Goal: Task Accomplishment & Management: Manage account settings

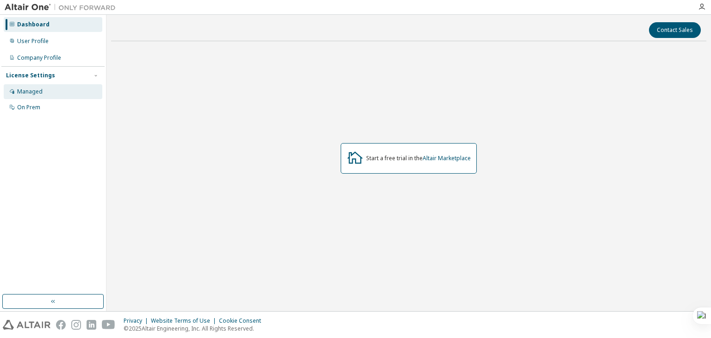
click at [31, 93] on div "Managed" at bounding box center [29, 91] width 25 height 7
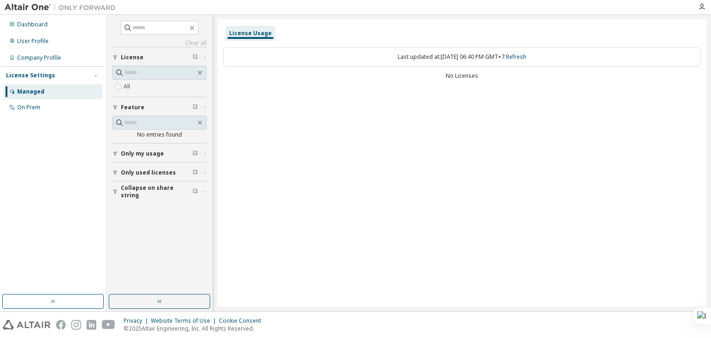
click at [462, 79] on div "No Licenses" at bounding box center [462, 75] width 478 height 7
click at [20, 107] on div "On Prem" at bounding box center [28, 107] width 23 height 7
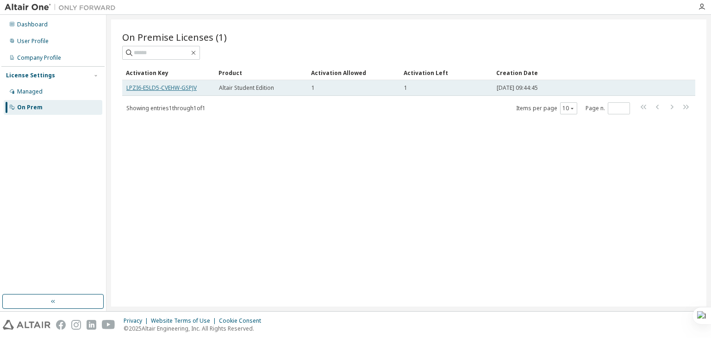
click at [177, 89] on link "LPZI6-E5LD5-CVEHW-GSPJV" at bounding box center [161, 88] width 70 height 8
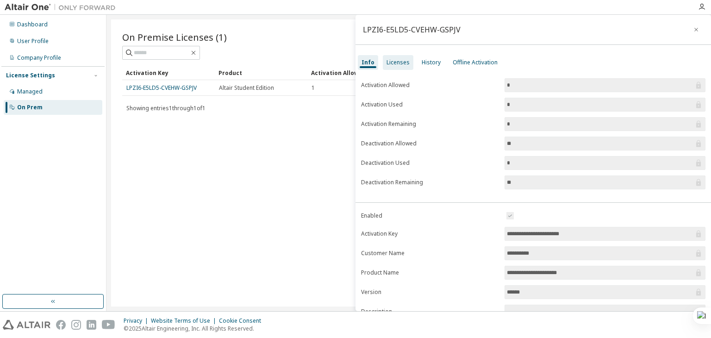
click at [398, 60] on div "Licenses" at bounding box center [397, 62] width 23 height 7
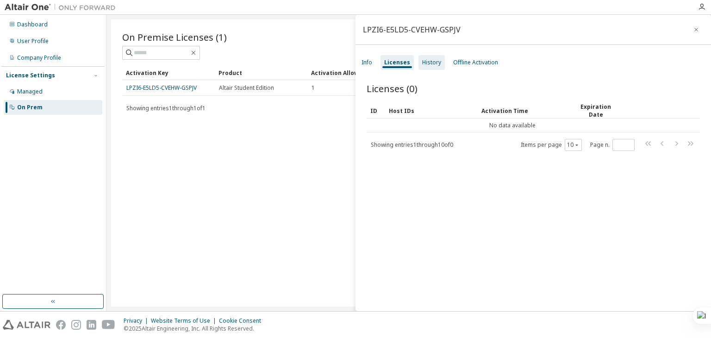
click at [422, 58] on div "History" at bounding box center [431, 62] width 26 height 15
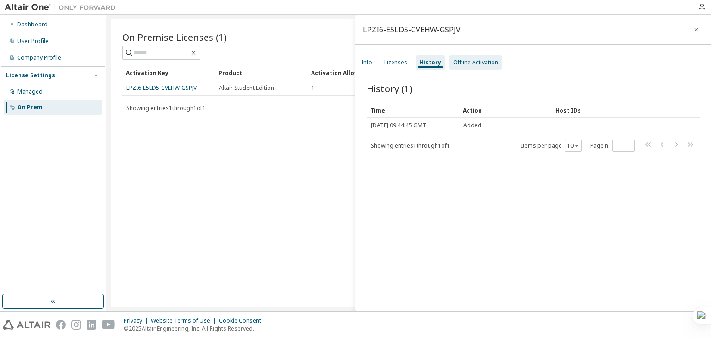
click at [463, 59] on div "Offline Activation" at bounding box center [475, 62] width 45 height 7
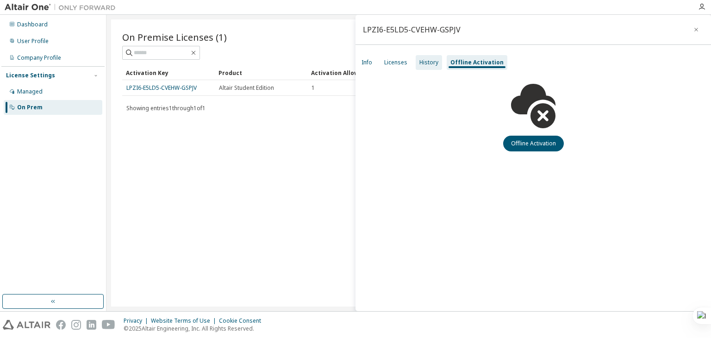
click at [419, 63] on div "History" at bounding box center [428, 62] width 19 height 7
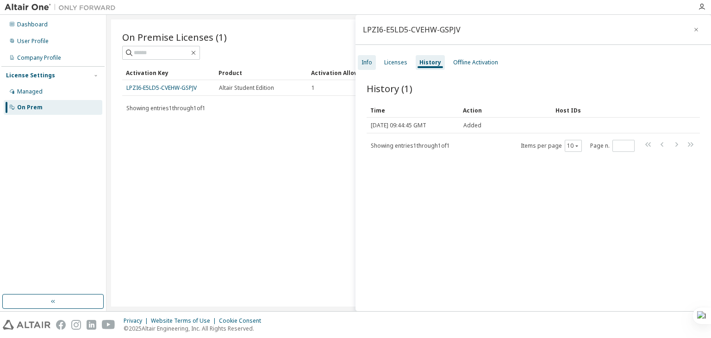
click at [373, 61] on div "Info" at bounding box center [367, 62] width 18 height 15
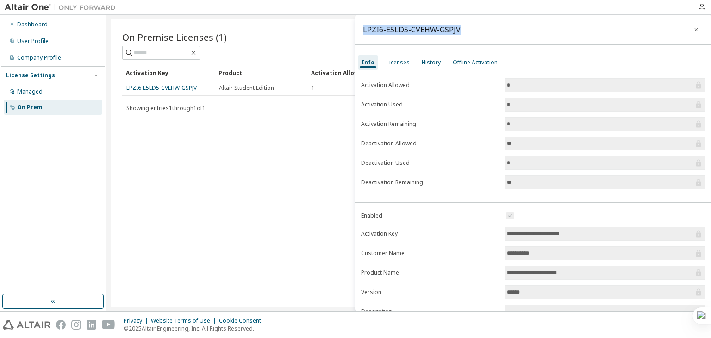
drag, startPoint x: 364, startPoint y: 30, endPoint x: 464, endPoint y: 30, distance: 100.4
click at [464, 30] on div "LPZI6-E5LD5-CVEHW-GSPJV" at bounding box center [532, 30] width 355 height 30
copy div "LPZI6-E5LD5-CVEHW-GSPJV"
click at [693, 27] on icon "button" at bounding box center [696, 29] width 6 height 7
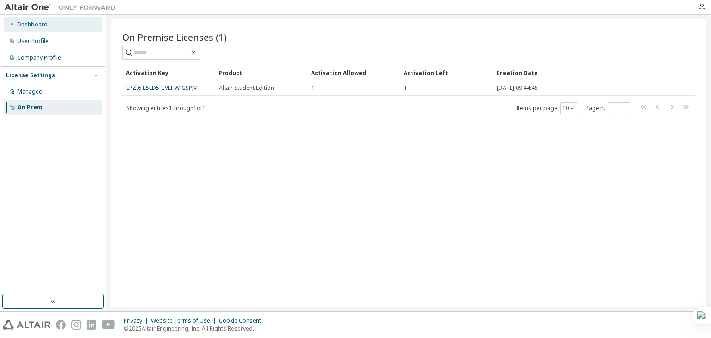
click at [30, 28] on div "Dashboard" at bounding box center [53, 24] width 99 height 15
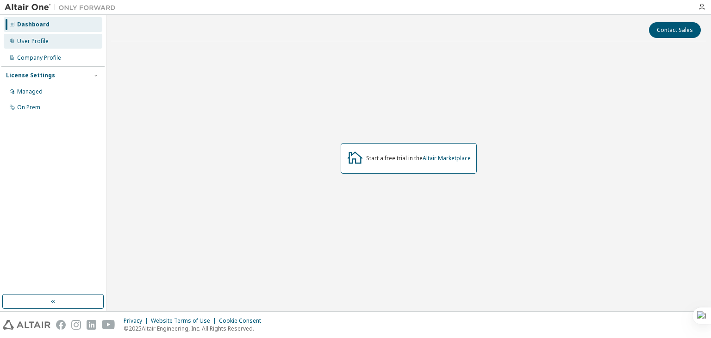
click at [43, 39] on div "User Profile" at bounding box center [32, 40] width 31 height 7
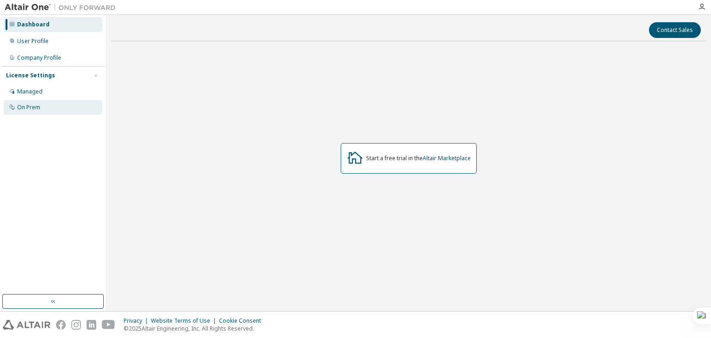
click at [38, 105] on div "On Prem" at bounding box center [28, 107] width 23 height 7
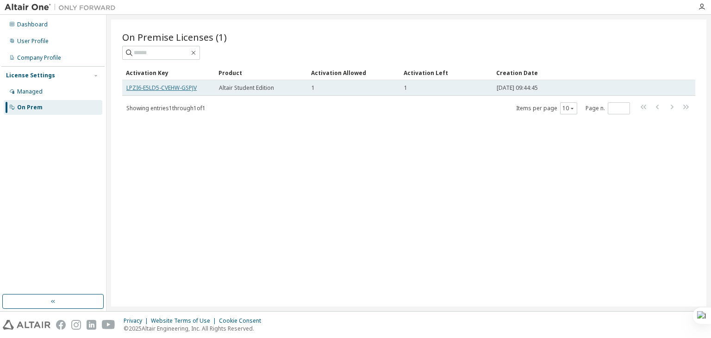
click at [149, 86] on link "LPZI6-E5LD5-CVEHW-GSPJV" at bounding box center [161, 88] width 70 height 8
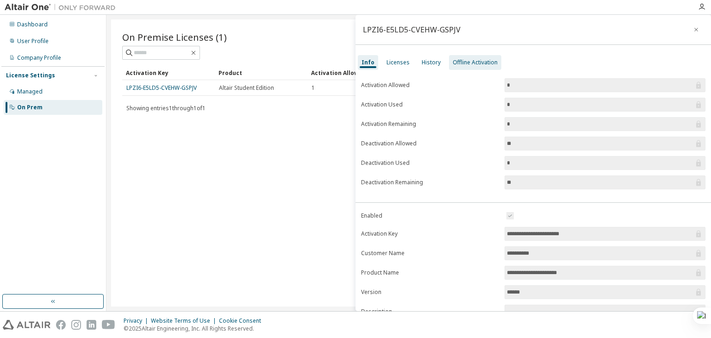
click at [458, 60] on div "Offline Activation" at bounding box center [475, 62] width 45 height 7
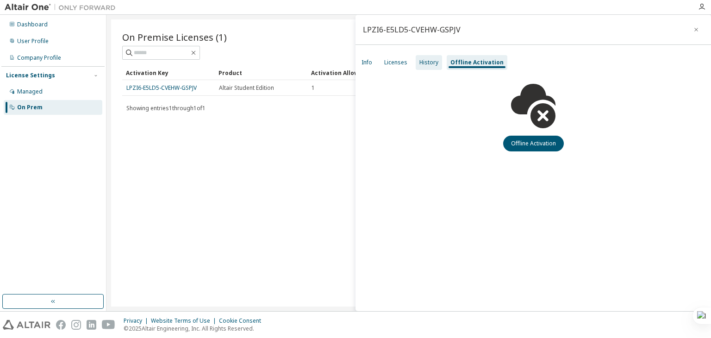
click at [417, 63] on div "History" at bounding box center [429, 62] width 26 height 15
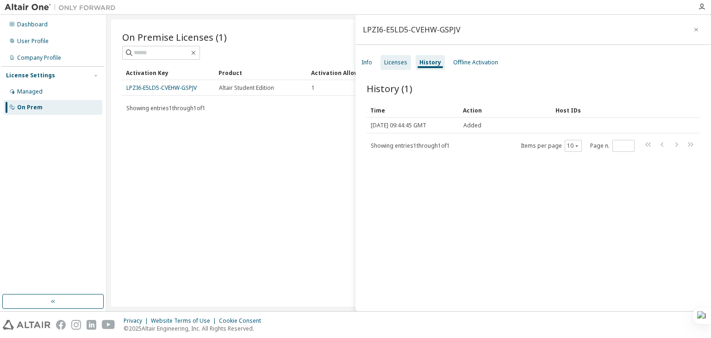
click at [393, 64] on div "Licenses" at bounding box center [395, 62] width 23 height 7
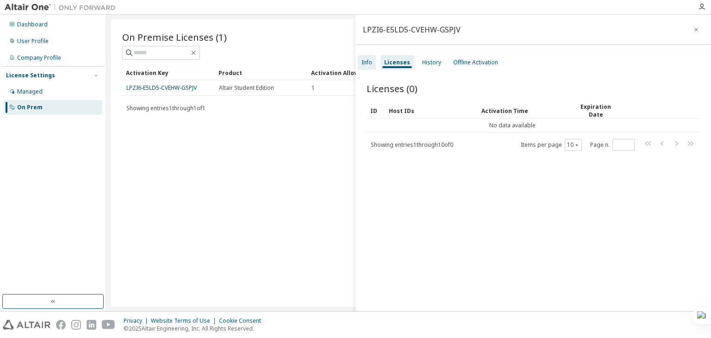
click at [369, 65] on div "Info" at bounding box center [366, 62] width 11 height 7
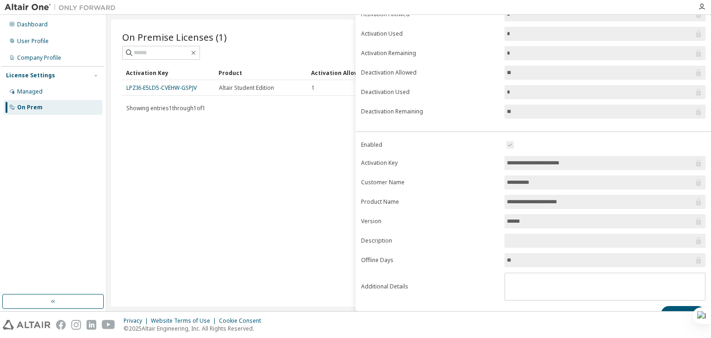
scroll to position [86, 0]
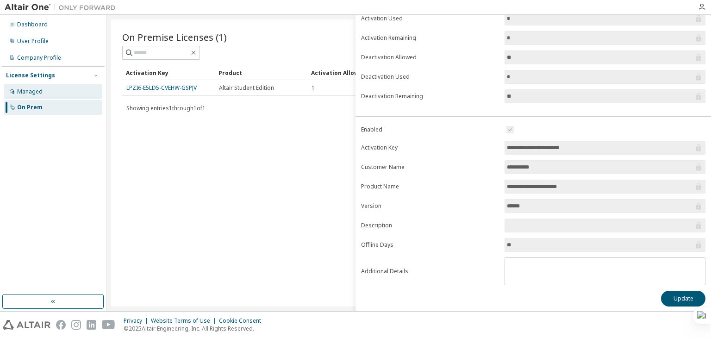
click at [36, 94] on div "Managed" at bounding box center [29, 91] width 25 height 7
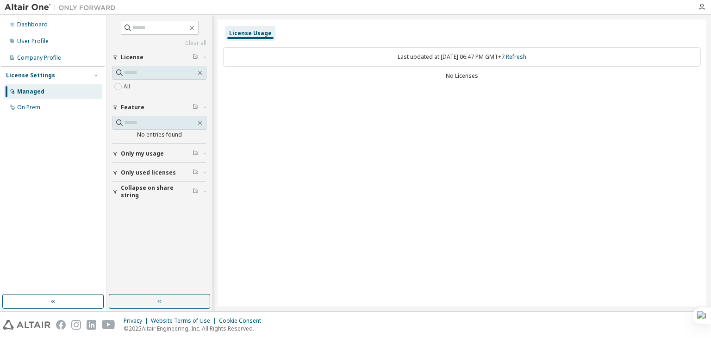
click at [124, 169] on span "Only used licenses" at bounding box center [148, 172] width 55 height 7
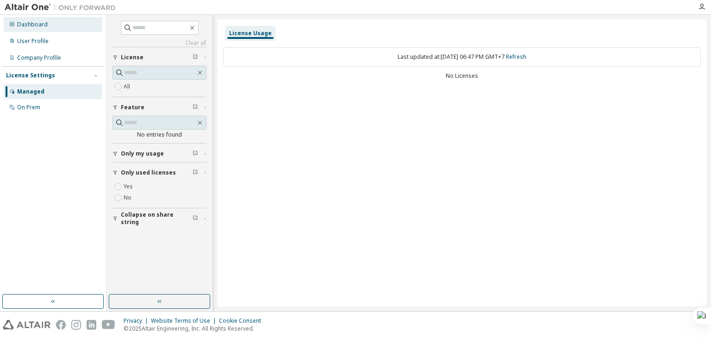
click at [32, 24] on div "Dashboard" at bounding box center [32, 24] width 31 height 7
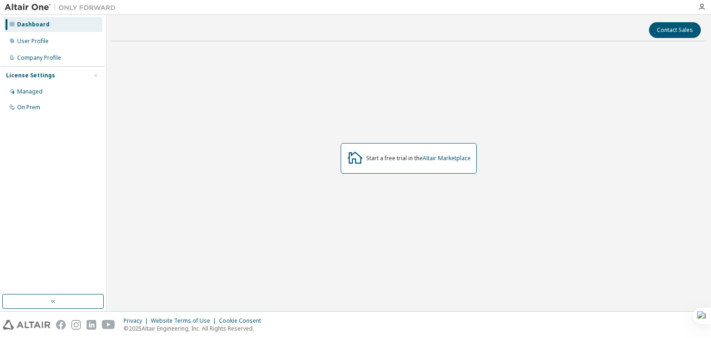
click at [407, 158] on div "Start a free trial in the Altair Marketplace" at bounding box center [418, 158] width 105 height 7
click at [446, 152] on div "Start a free trial in the Altair Marketplace" at bounding box center [409, 158] width 136 height 31
click at [443, 160] on link "Altair Marketplace" at bounding box center [447, 158] width 48 height 8
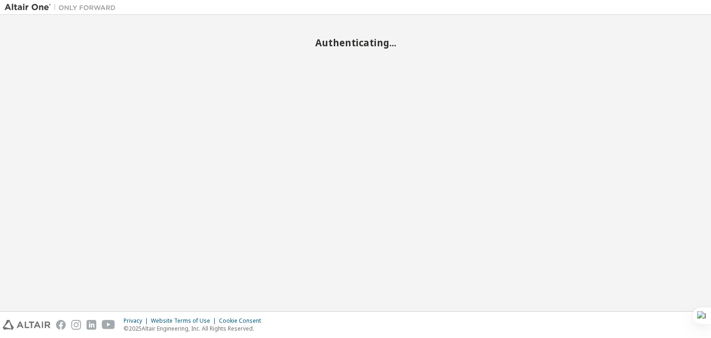
click at [702, 58] on div "Authenticating..." at bounding box center [356, 162] width 702 height 287
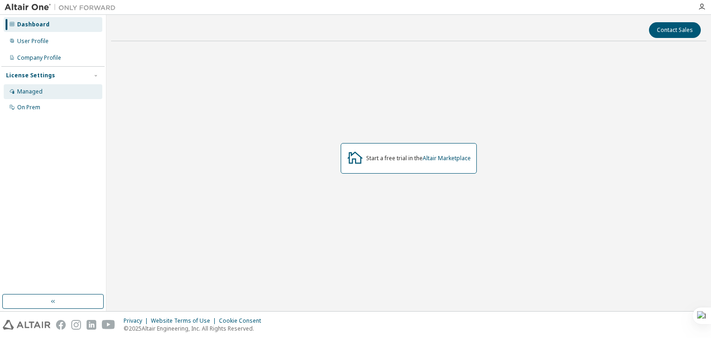
click at [39, 95] on div "Managed" at bounding box center [53, 91] width 99 height 15
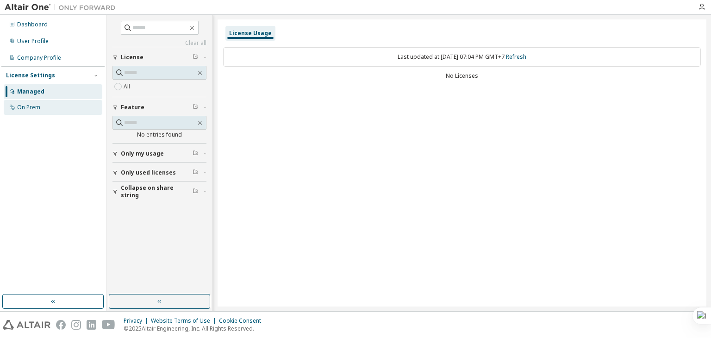
click at [31, 110] on div "On Prem" at bounding box center [28, 107] width 23 height 7
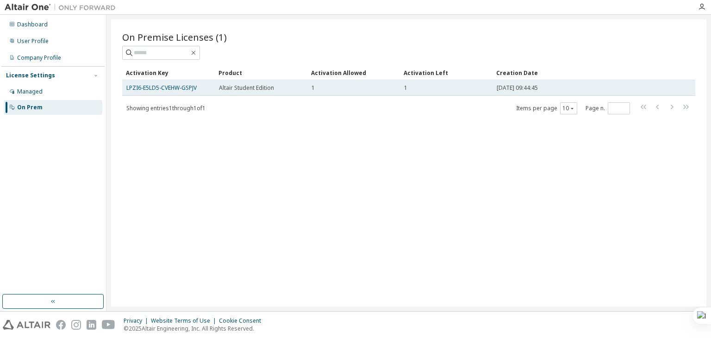
click at [124, 87] on td "LPZI6-E5LD5-CVEHW-GSPJV" at bounding box center [168, 88] width 93 height 16
click at [131, 85] on link "LPZI6-E5LD5-CVEHW-GSPJV" at bounding box center [161, 88] width 70 height 8
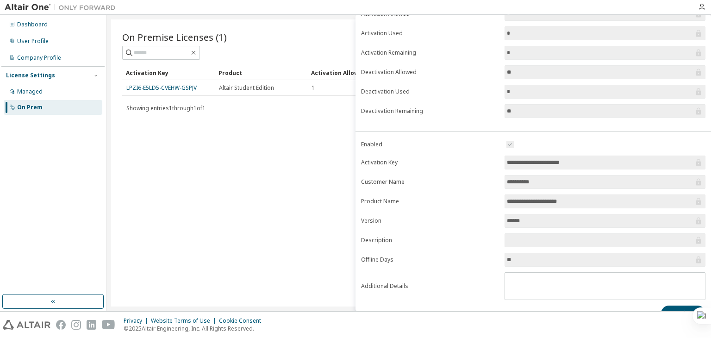
scroll to position [86, 0]
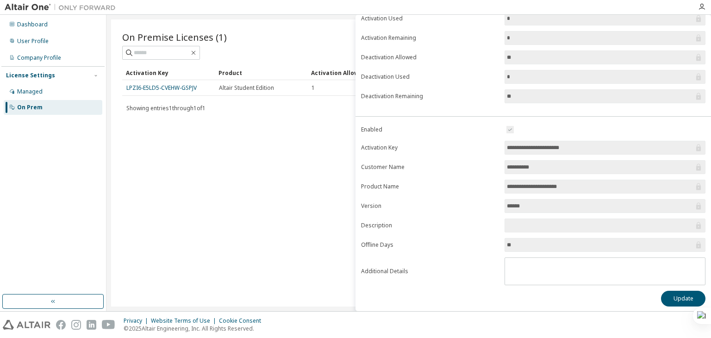
drag, startPoint x: 505, startPoint y: 145, endPoint x: 599, endPoint y: 149, distance: 93.6
click at [599, 149] on input "**********" at bounding box center [600, 147] width 187 height 9
